Goal: Transaction & Acquisition: Purchase product/service

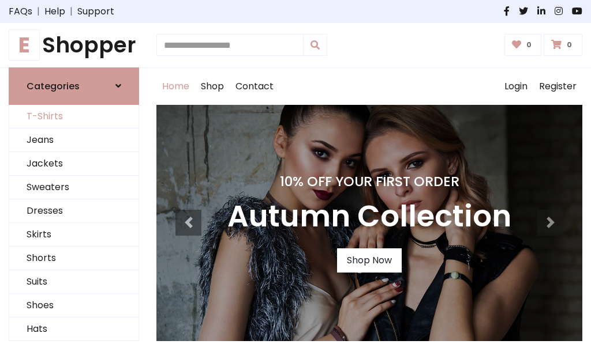
click at [74, 116] on link "T-Shirts" at bounding box center [73, 117] width 129 height 24
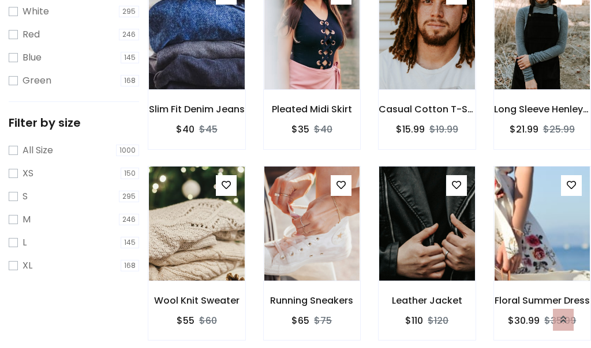
scroll to position [21, 0]
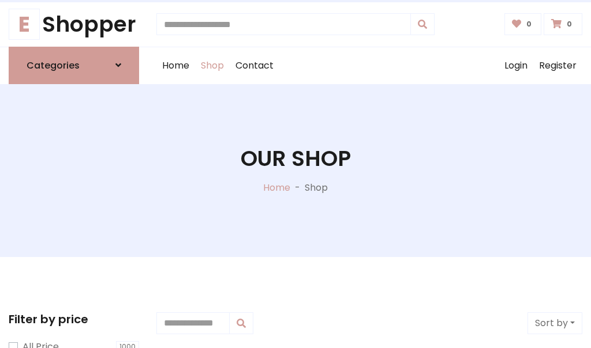
click at [295, 170] on h1 "Our Shop" at bounding box center [295, 159] width 110 height 26
click at [369, 65] on div "Home Shop Contact Log out Login Register" at bounding box center [369, 65] width 426 height 37
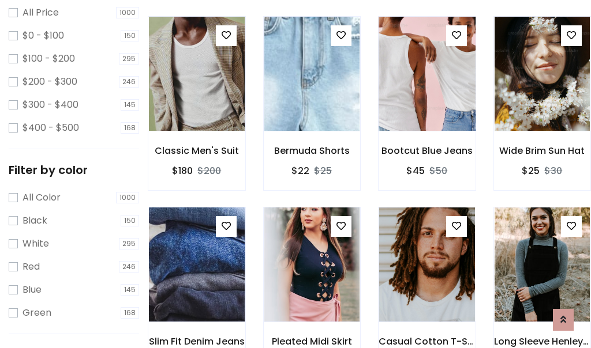
click at [426, 95] on img at bounding box center [426, 73] width 115 height 277
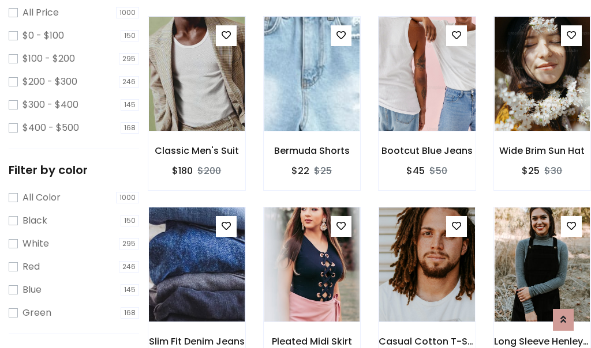
scroll to position [334, 0]
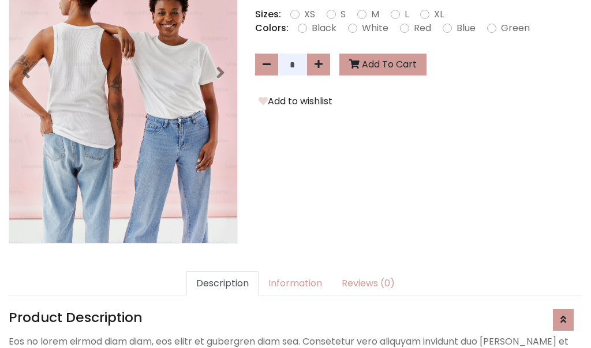
scroll to position [282, 0]
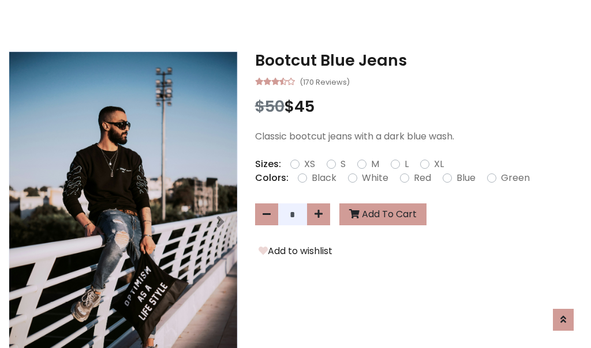
click at [418, 60] on h3 "Bootcut Blue Jeans" at bounding box center [418, 60] width 327 height 18
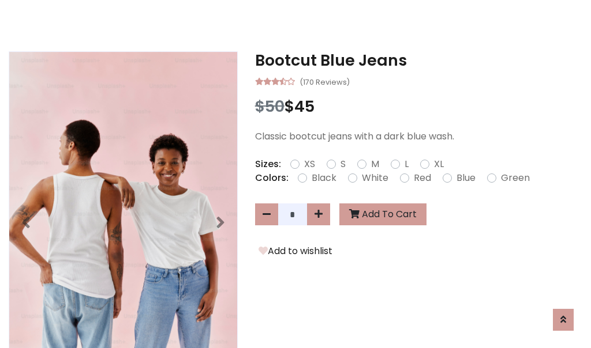
click at [418, 60] on h3 "Bootcut Blue Jeans" at bounding box center [418, 60] width 327 height 18
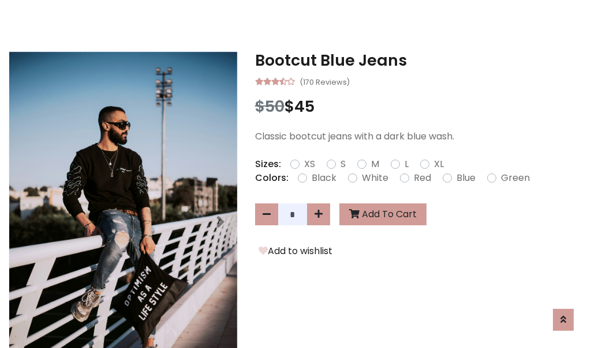
click at [418, 60] on h3 "Bootcut Blue Jeans" at bounding box center [418, 60] width 327 height 18
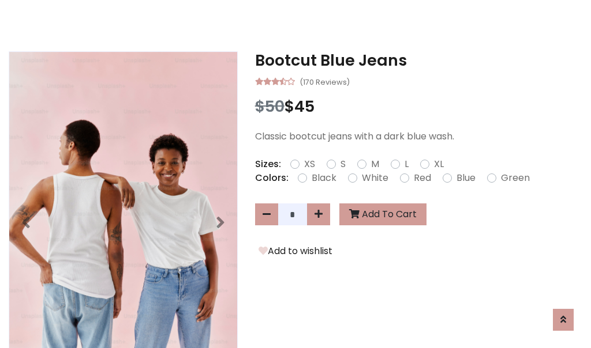
click at [418, 60] on h3 "Bootcut Blue Jeans" at bounding box center [418, 60] width 327 height 18
